Goal: Use online tool/utility: Utilize a website feature to perform a specific function

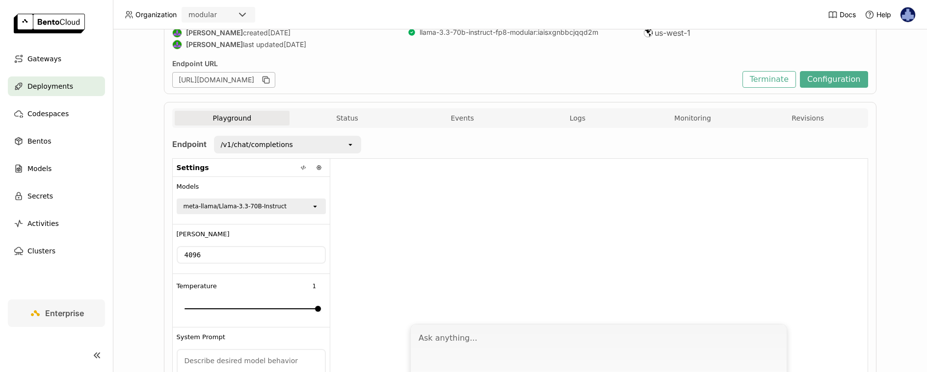
scroll to position [107, 0]
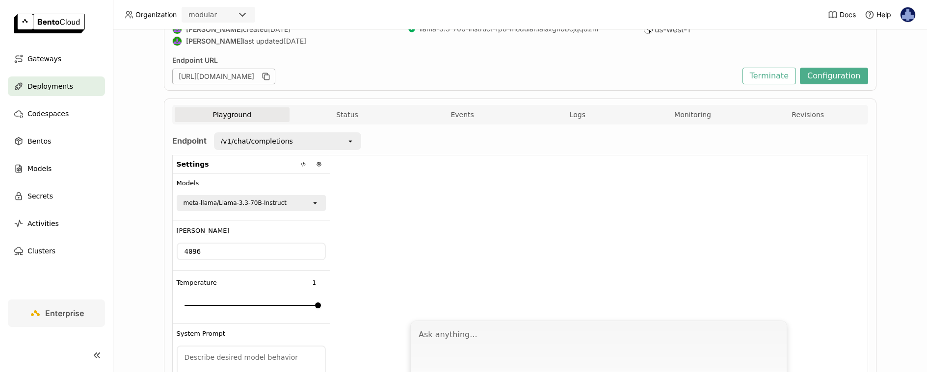
click at [312, 204] on icon "open" at bounding box center [315, 203] width 8 height 8
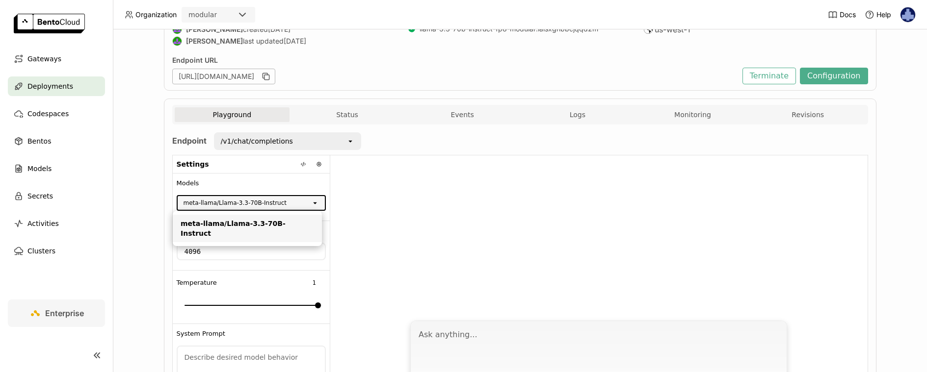
click at [389, 202] on div at bounding box center [598, 235] width 537 height 159
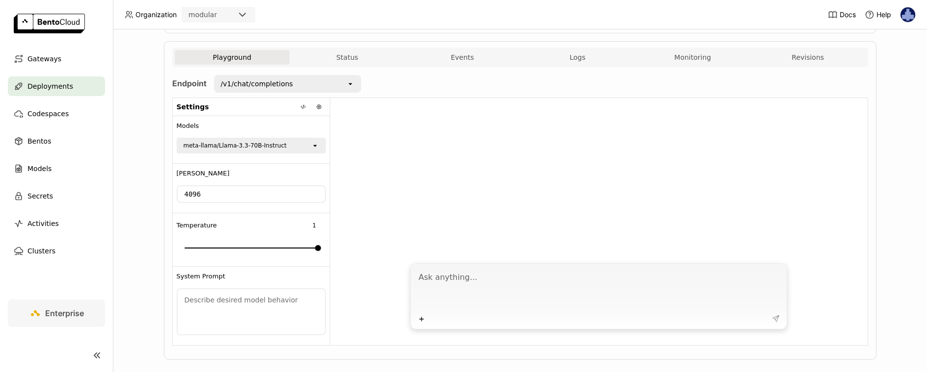
scroll to position [179, 0]
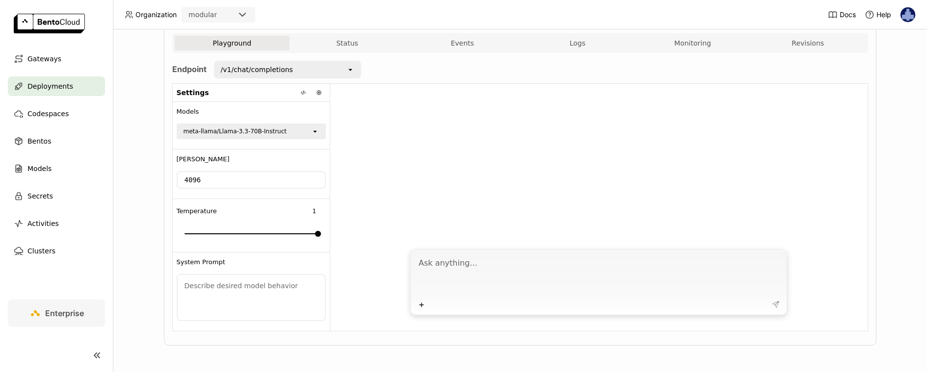
click at [568, 265] on textarea at bounding box center [600, 275] width 362 height 45
type textarea "Create a mojo code that runs on the gpu and performs an image interpolation"
click at [773, 304] on icon at bounding box center [776, 305] width 6 height 6
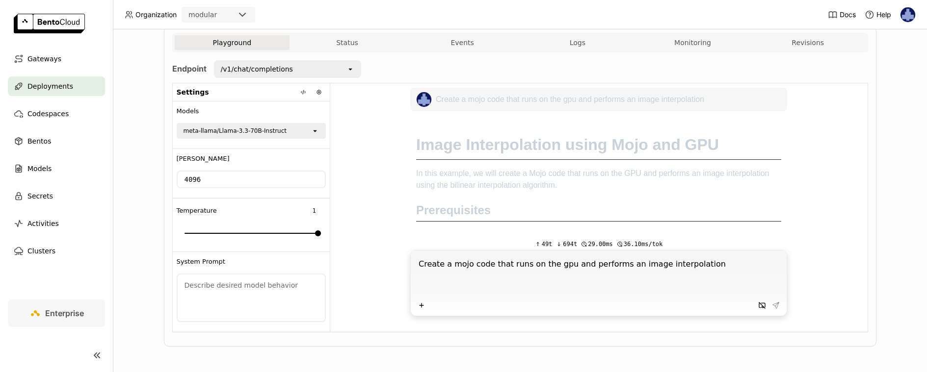
scroll to position [0, 0]
click at [419, 306] on icon at bounding box center [421, 305] width 4 height 4
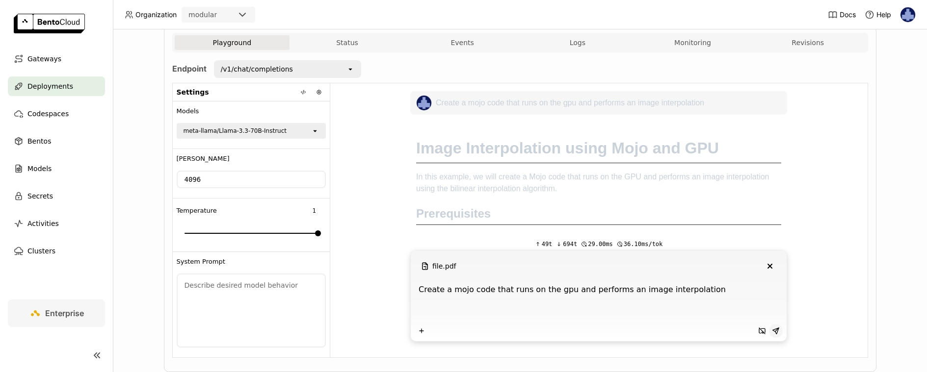
click at [442, 291] on textarea "Create a mojo code that runs on the gpu and performs an image interpolation" at bounding box center [600, 301] width 362 height 45
type textarea "w"
type textarea "summarize the content of this file"
click at [772, 329] on icon at bounding box center [776, 331] width 8 height 8
